Goal: Navigation & Orientation: Find specific page/section

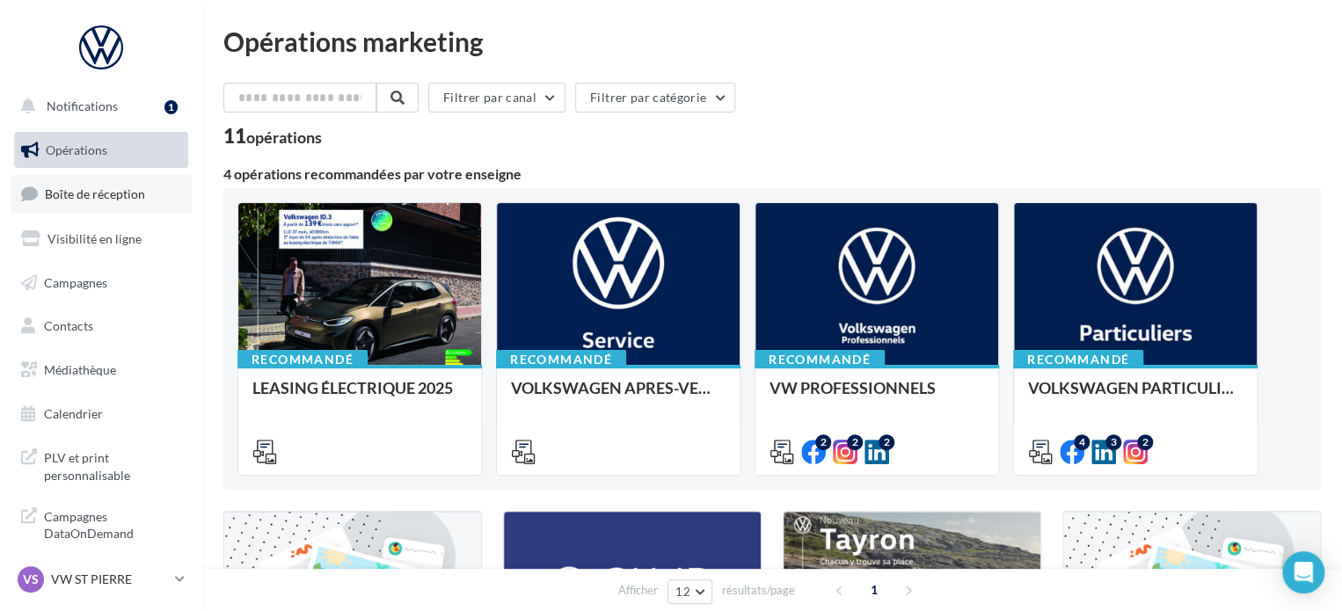
click at [137, 196] on span "Boîte de réception" at bounding box center [95, 193] width 100 height 15
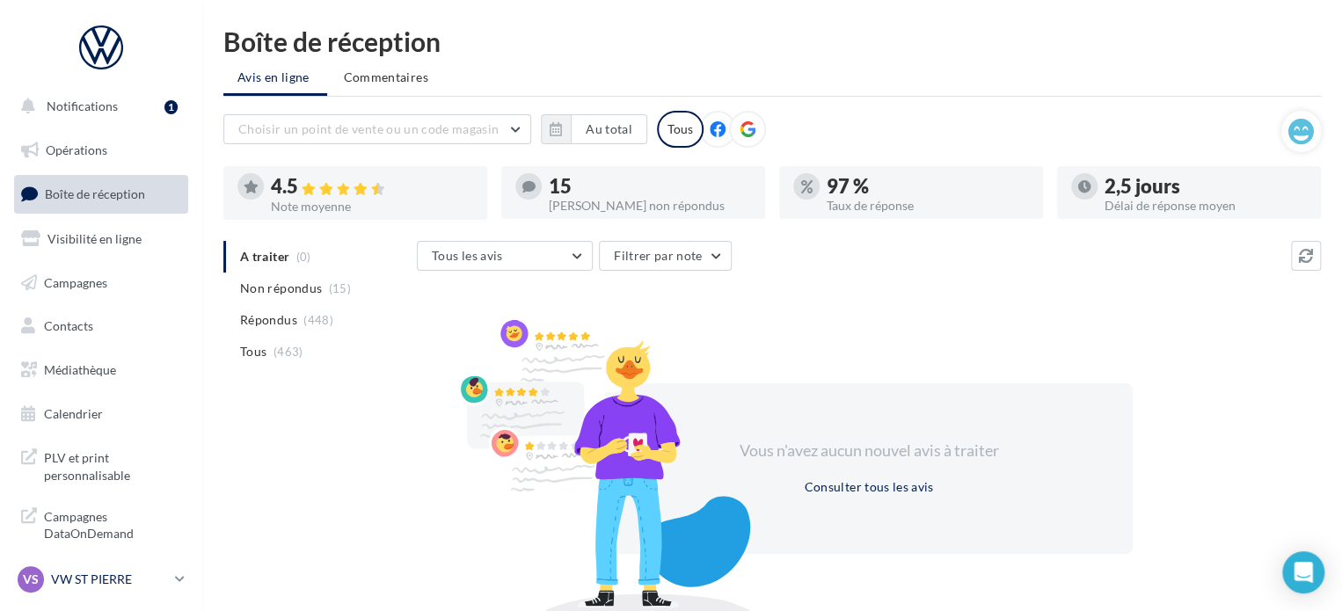
click at [151, 587] on p "VW ST PIERRE" at bounding box center [109, 580] width 117 height 18
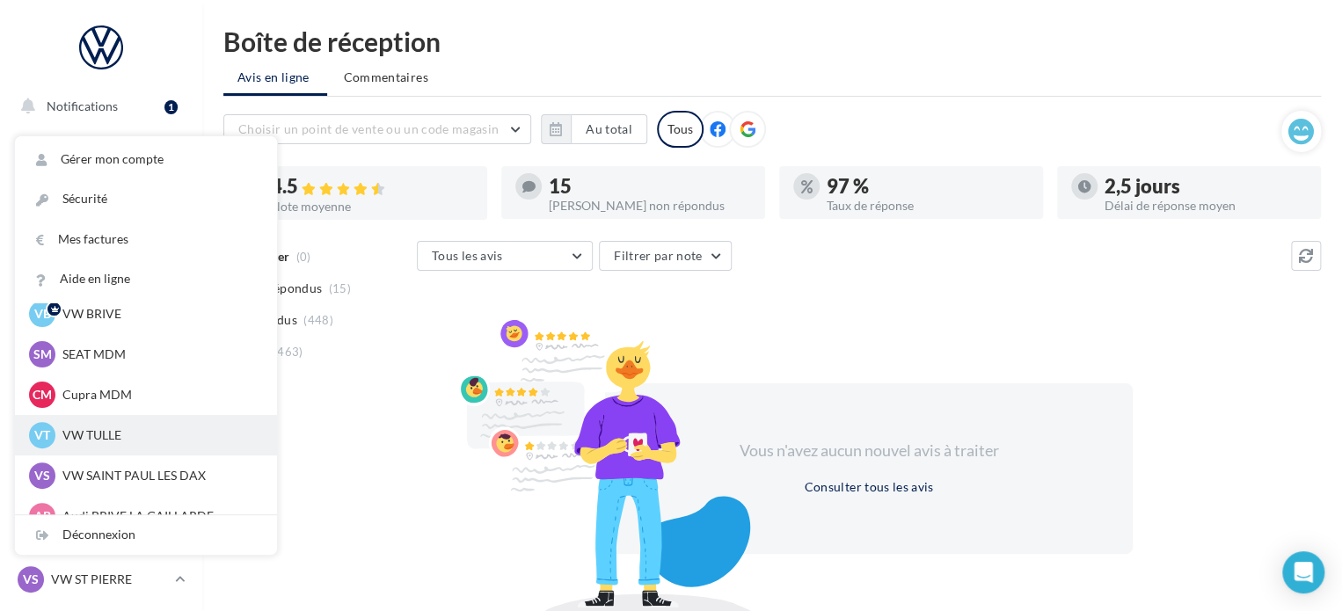
scroll to position [88, 0]
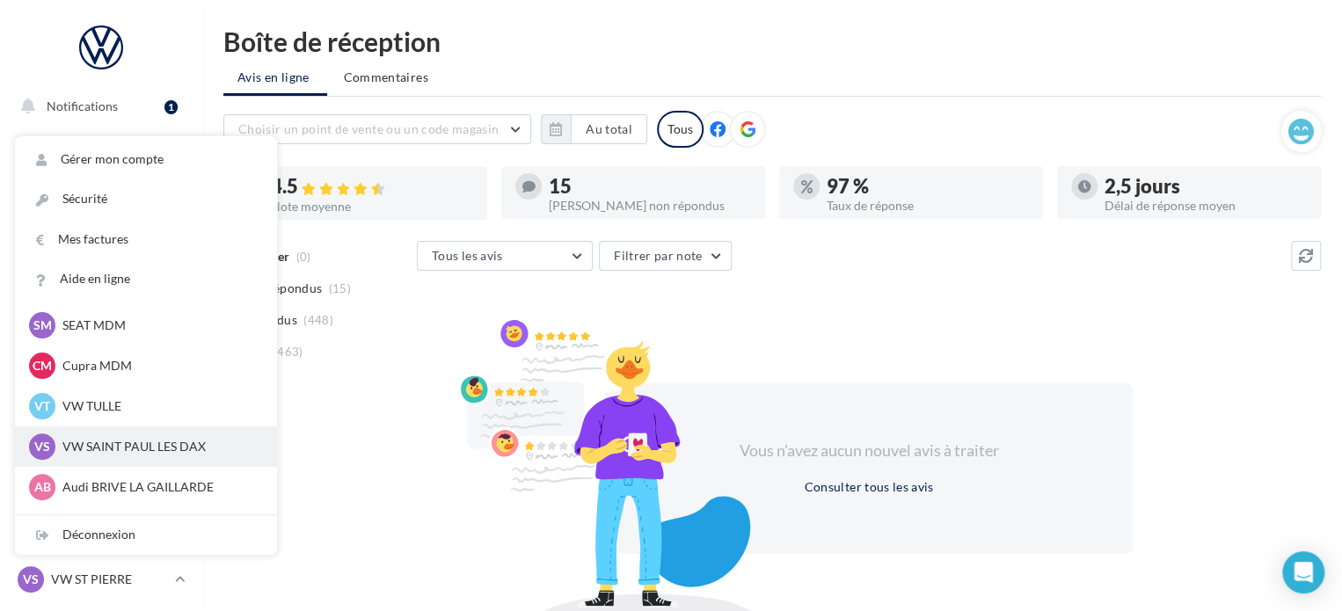
click at [150, 450] on p "VW SAINT PAUL LES DAX" at bounding box center [158, 447] width 193 height 18
